Goal: Task Accomplishment & Management: Manage account settings

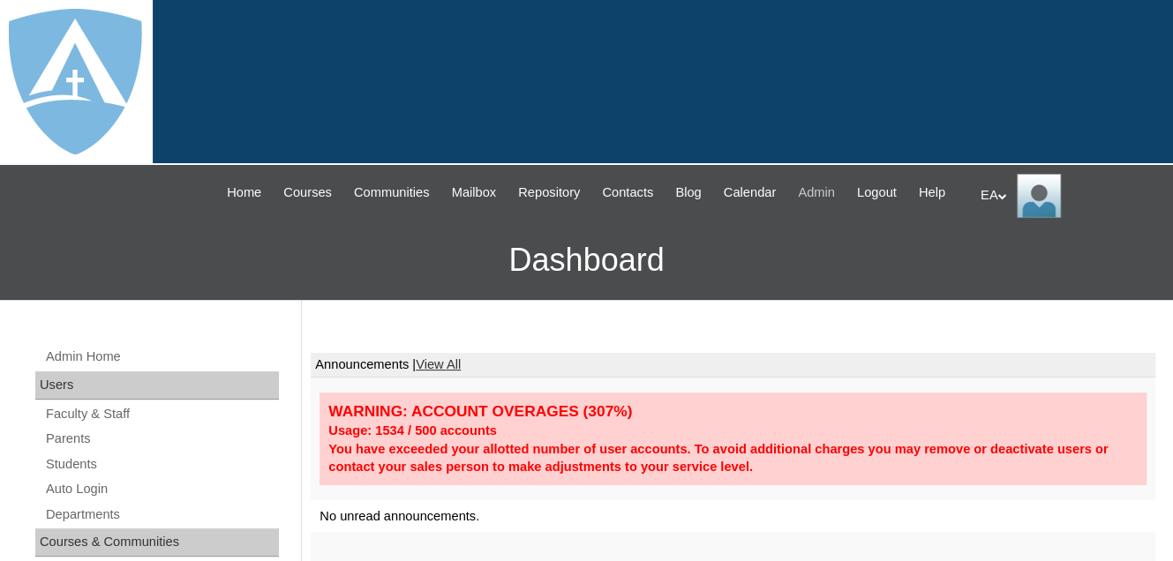
click at [835, 194] on span "Admin" at bounding box center [816, 193] width 37 height 20
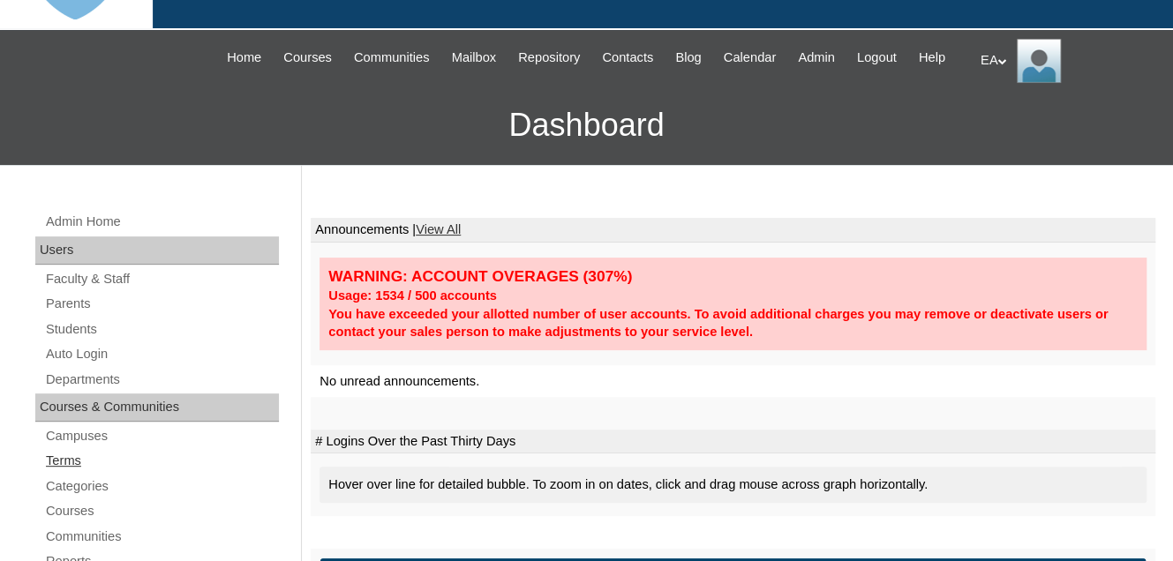
scroll to position [177, 0]
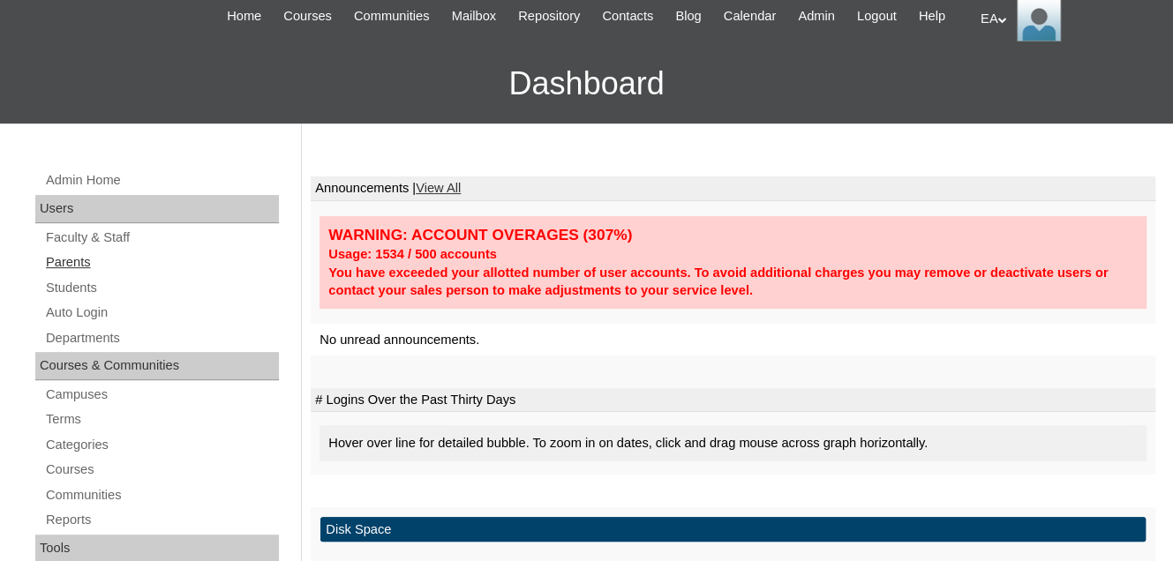
click at [59, 274] on link "Parents" at bounding box center [161, 263] width 235 height 22
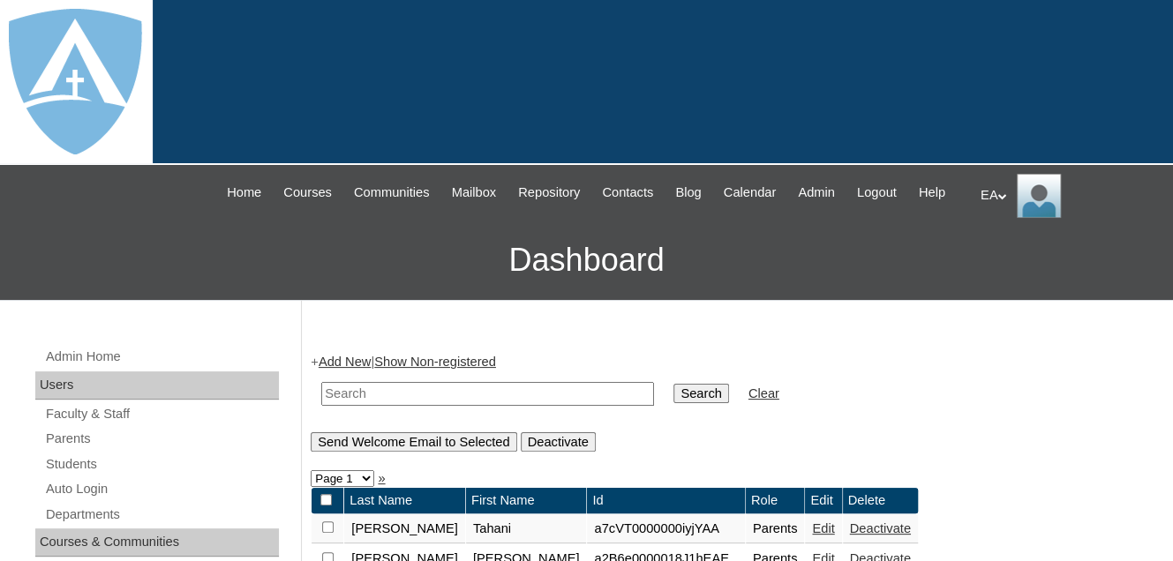
click at [452, 406] on input "text" at bounding box center [487, 394] width 333 height 24
paste input "[EMAIL_ADDRESS][DOMAIN_NAME]"
type input "wilbradley@ymail.com"
click at [673, 403] on input "Search" at bounding box center [700, 393] width 55 height 19
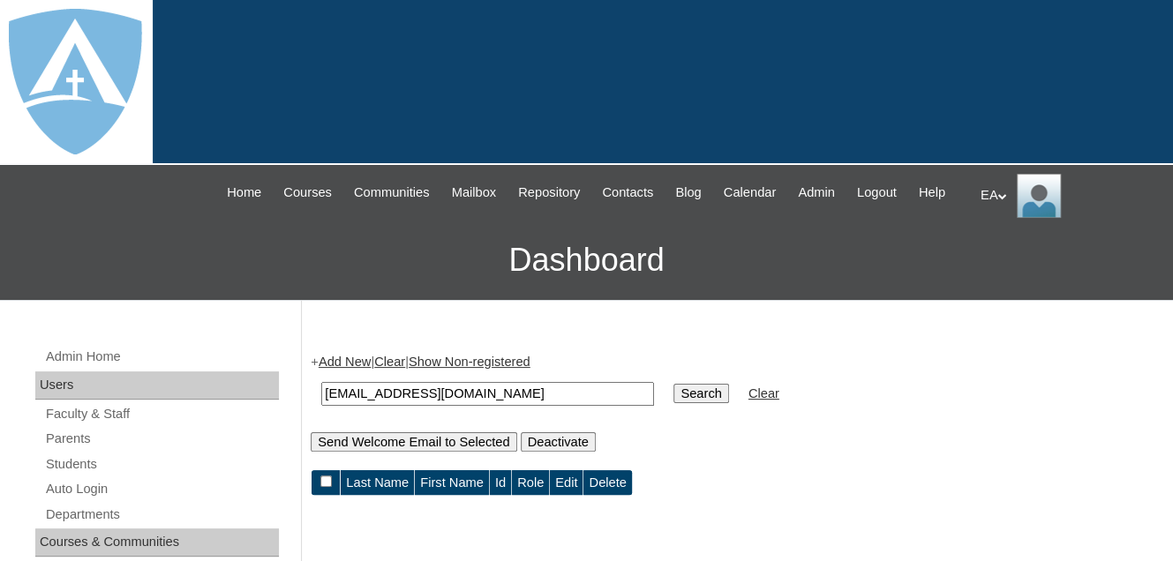
scroll to position [265, 0]
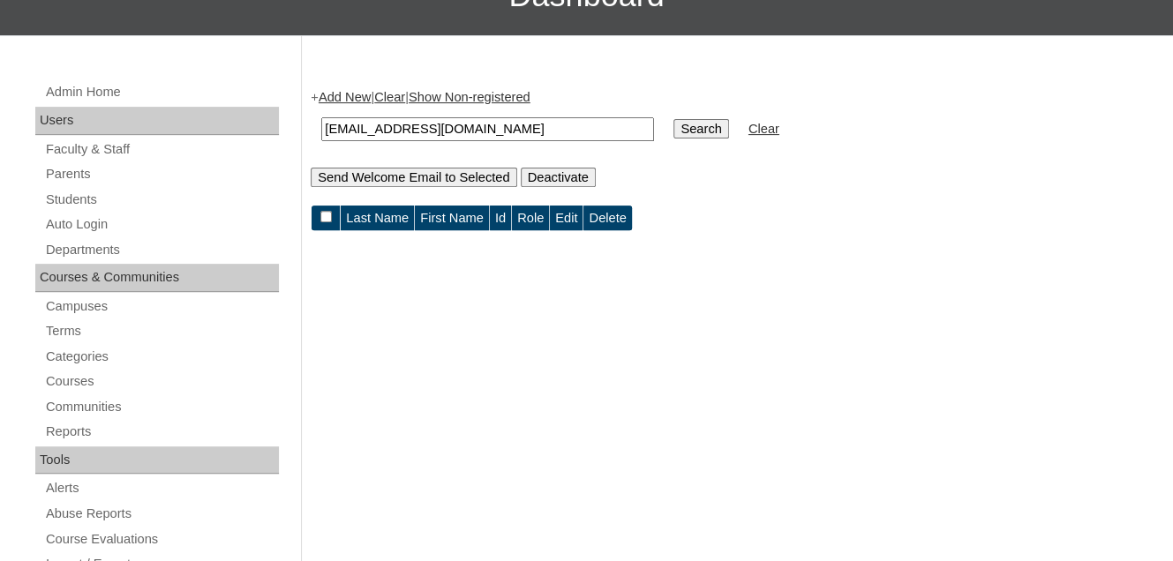
click at [470, 141] on input "wilbradley@ymail.com" at bounding box center [487, 129] width 333 height 24
type input "w"
type input "[PERSON_NAME]"
click at [673, 119] on input "Search" at bounding box center [700, 128] width 55 height 19
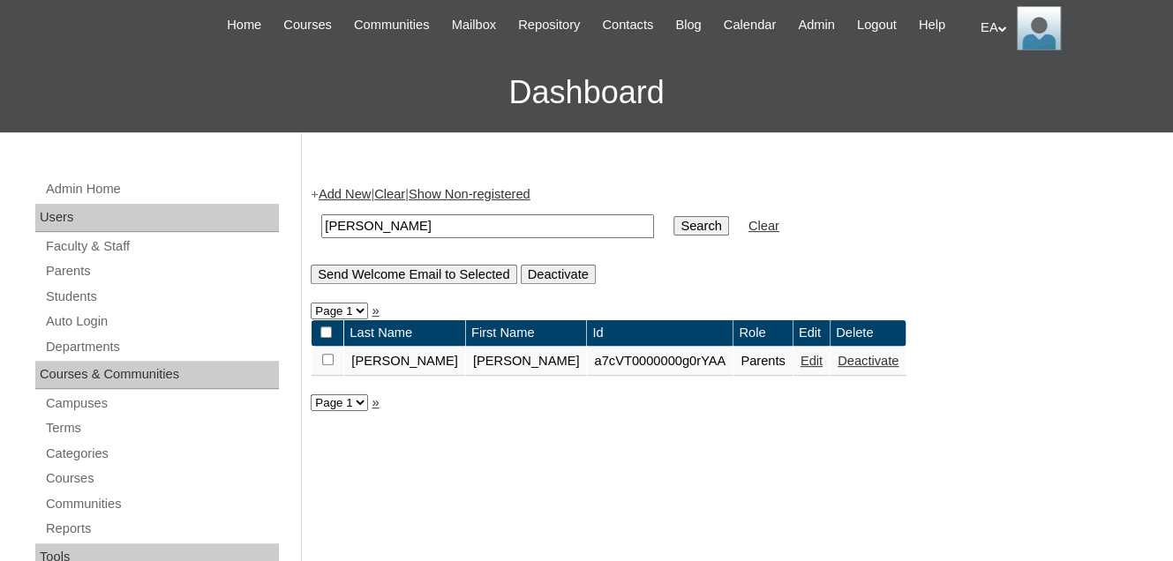
scroll to position [177, 0]
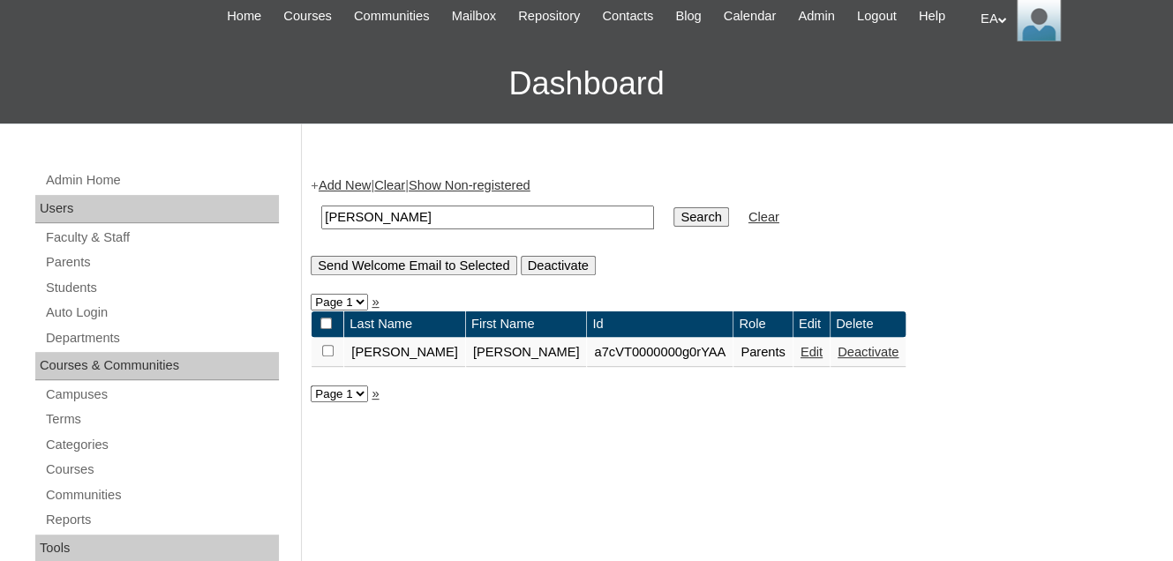
click at [800, 359] on link "Edit" at bounding box center [811, 352] width 22 height 14
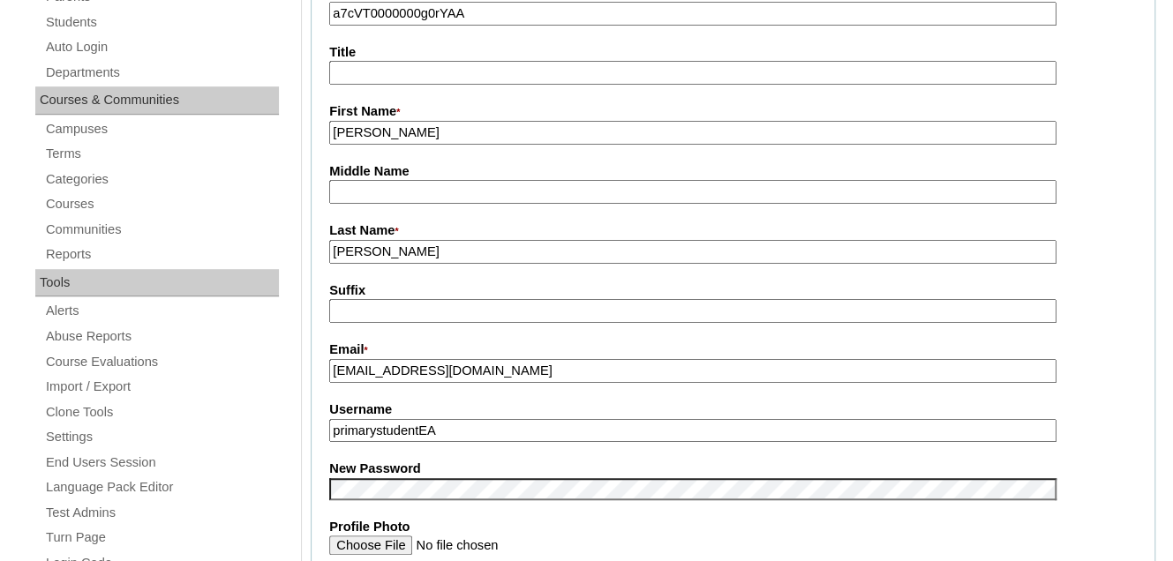
scroll to position [618, 0]
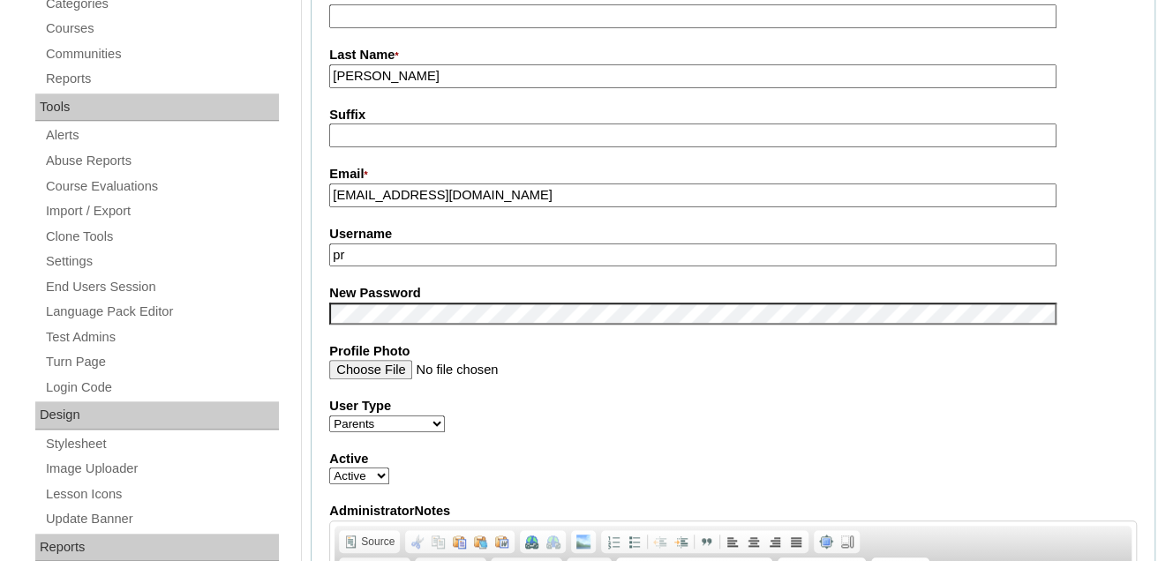
type input "p"
paste input "wilbradley@ymail.com"
type input "wilbradley@ymail.com"
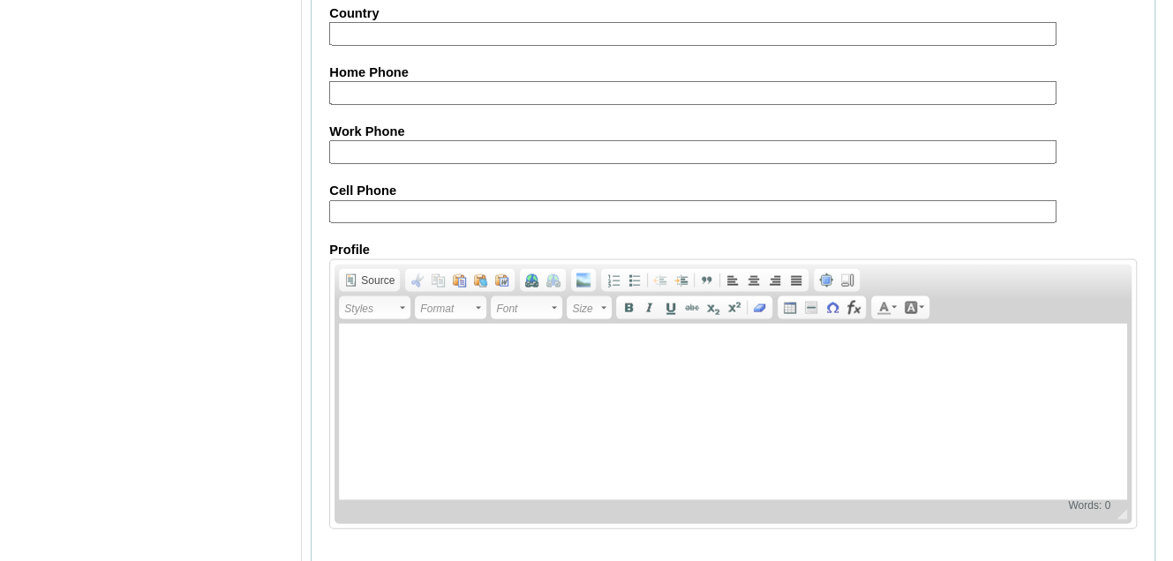
scroll to position [1848, 0]
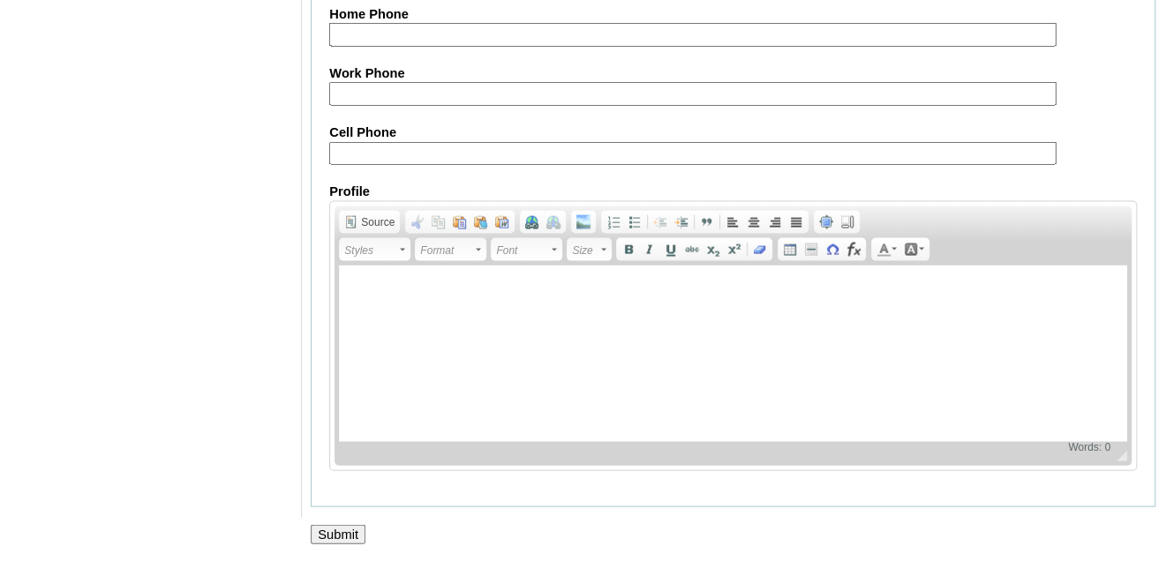
click at [341, 529] on input "Submit" at bounding box center [338, 534] width 55 height 19
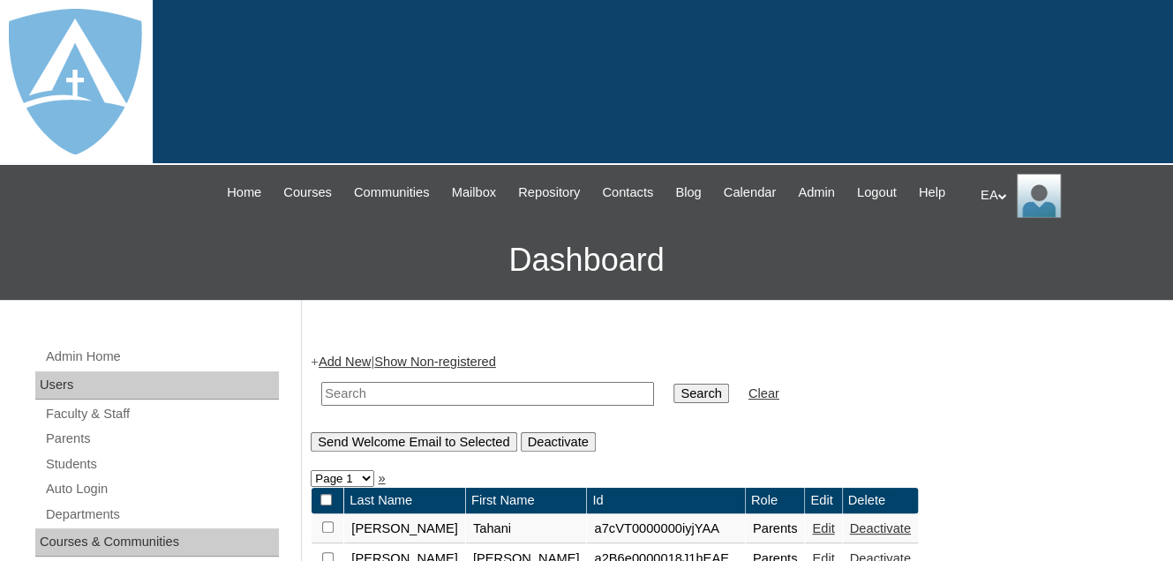
click at [1003, 193] on icon at bounding box center [1001, 196] width 9 height 6
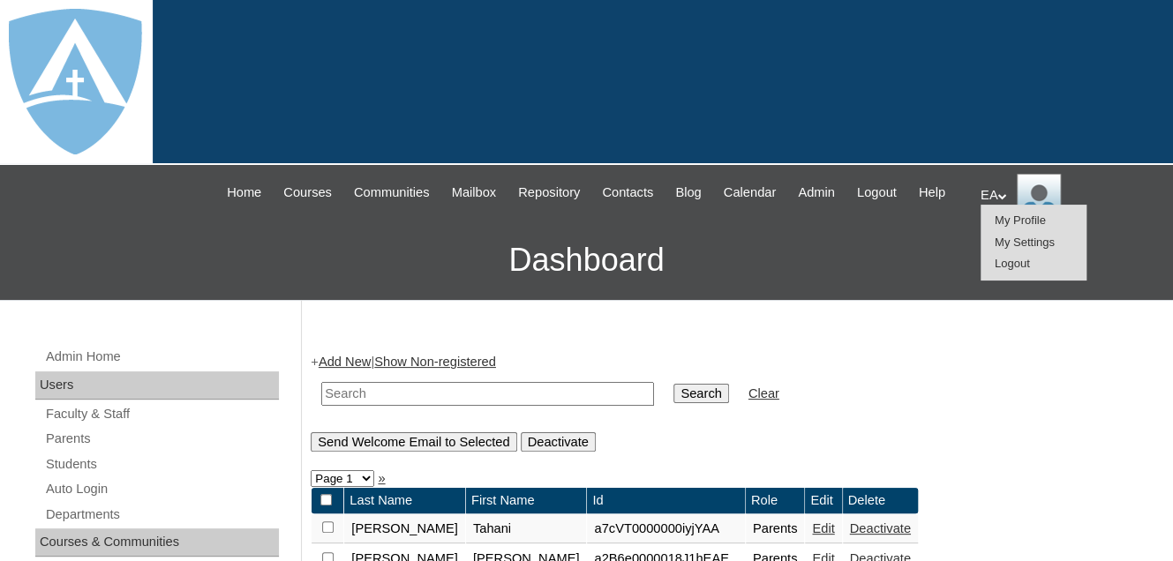
click at [995, 266] on span "Logout" at bounding box center [1012, 263] width 35 height 13
